Goal: Transaction & Acquisition: Purchase product/service

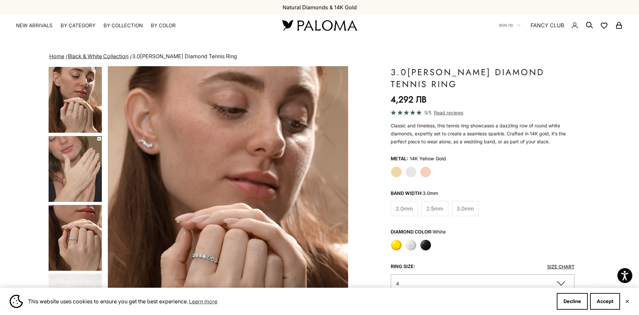
click at [423, 248] on label "Black" at bounding box center [425, 245] width 11 height 11
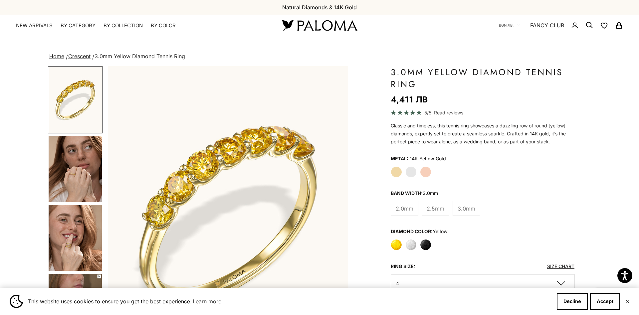
click at [409, 173] on label "White Gold" at bounding box center [410, 171] width 11 height 11
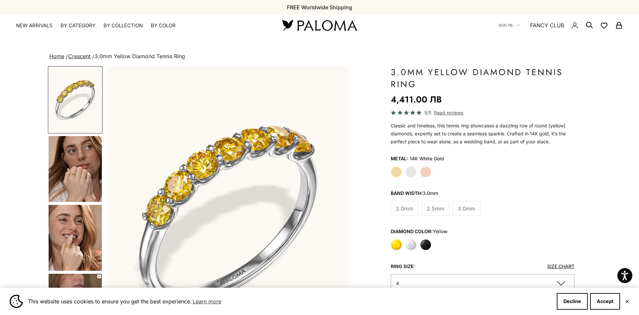
click at [426, 172] on label "Rose Gold" at bounding box center [425, 171] width 11 height 11
